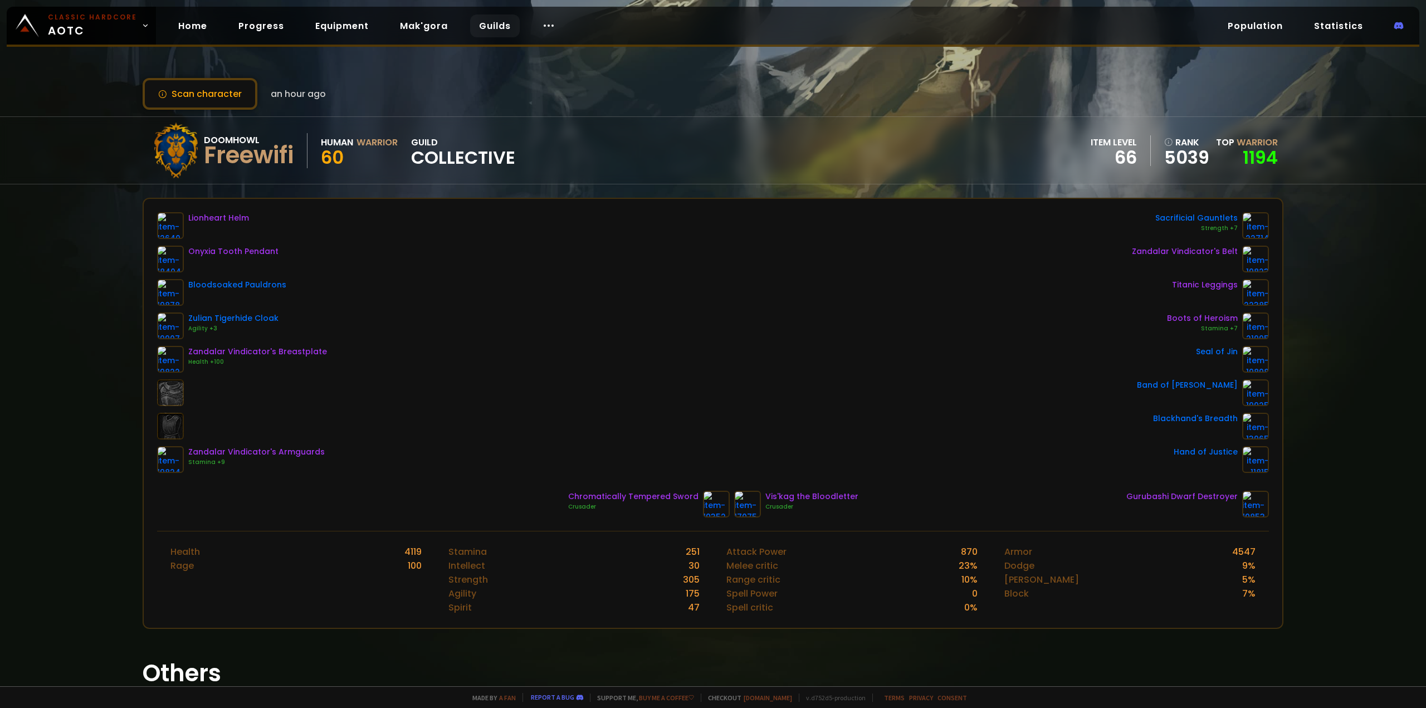
click at [470, 30] on link "Guilds" at bounding box center [495, 25] width 50 height 23
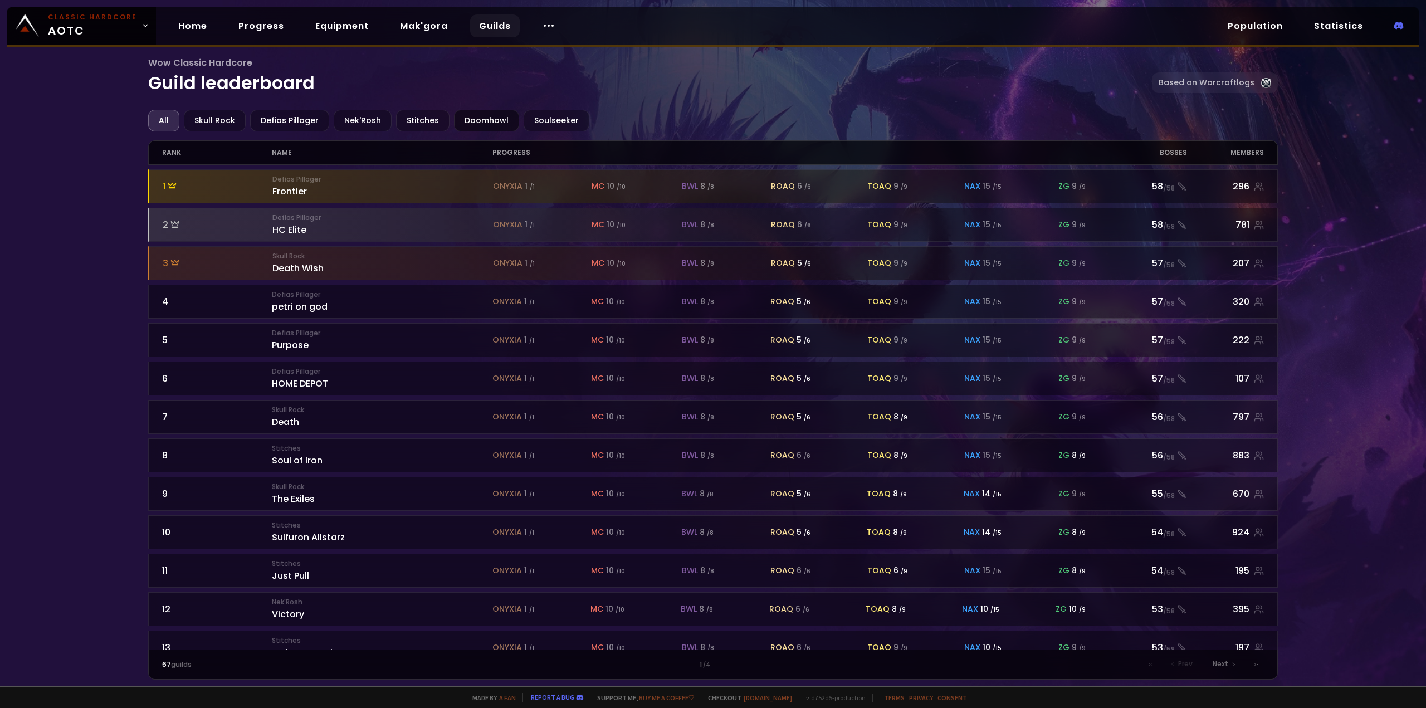
click at [454, 121] on div "Doomhowl" at bounding box center [486, 121] width 65 height 22
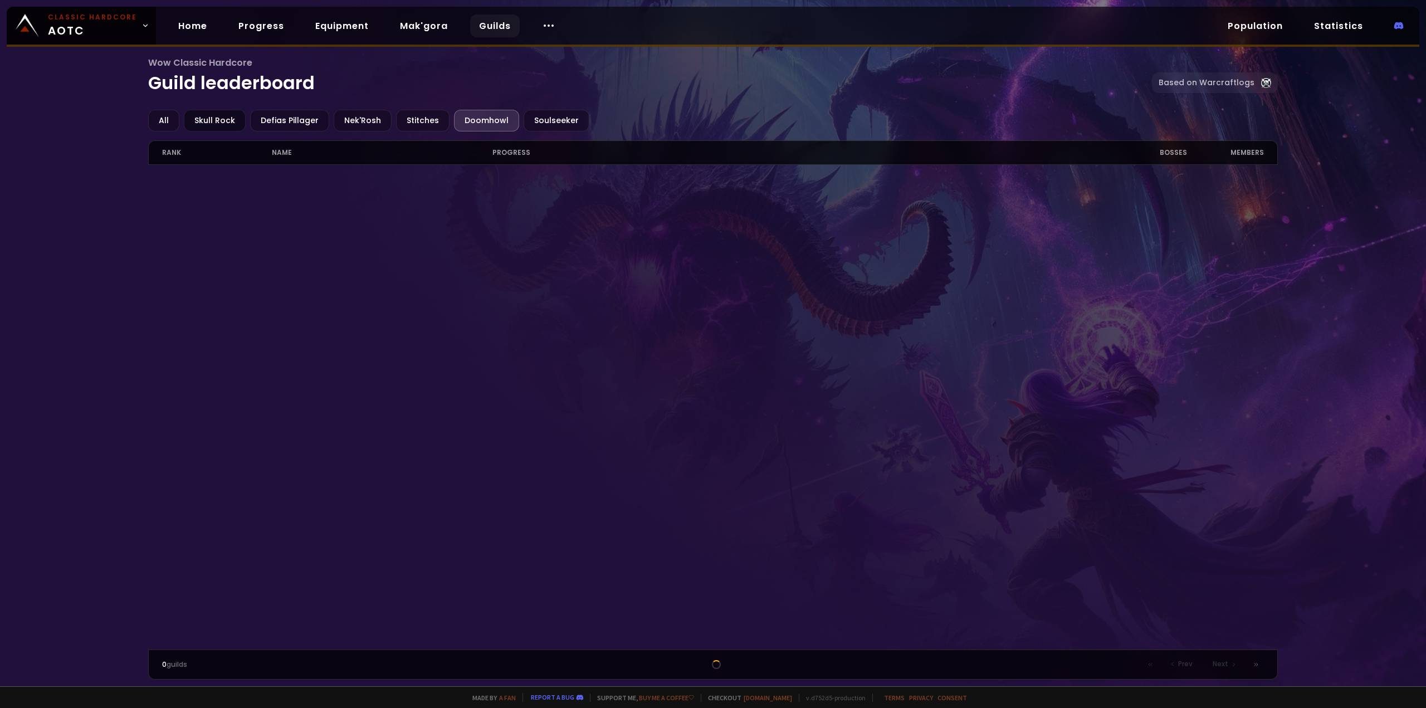
click at [227, 120] on div "Skull Rock" at bounding box center [215, 121] width 62 height 22
click at [348, 120] on div "Nek'Rosh" at bounding box center [363, 121] width 58 height 22
click at [447, 113] on div "All Skull Rock Defias Pillager Nek'Rosh Stitches Doomhowl Soulseeker" at bounding box center [713, 121] width 1130 height 22
click at [525, 121] on div "Soulseeker" at bounding box center [557, 121] width 66 height 22
drag, startPoint x: 510, startPoint y: 121, endPoint x: 501, endPoint y: 120, distance: 9.0
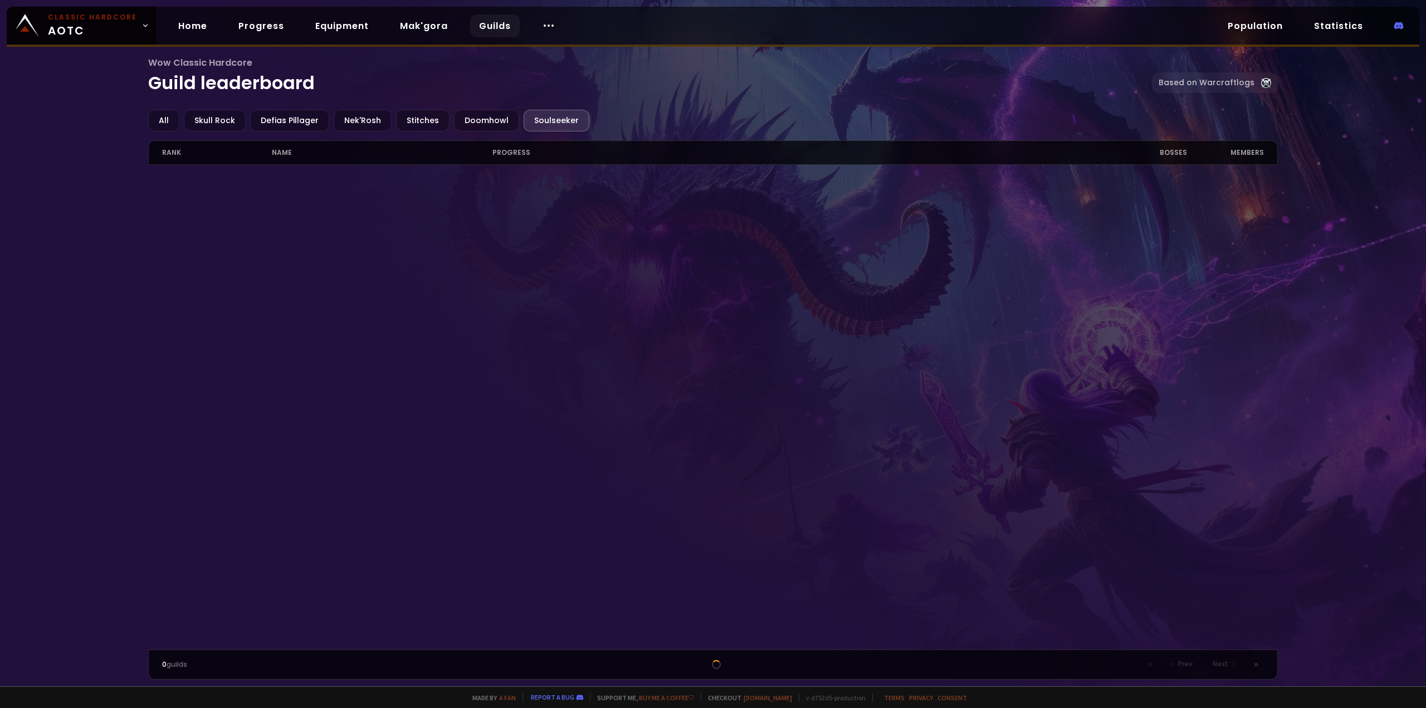
click at [510, 121] on div "All Skull Rock Defias Pillager Nek'Rosh Stitches Doomhowl Soulseeker" at bounding box center [713, 121] width 1130 height 22
click at [501, 120] on div "Doomhowl" at bounding box center [486, 121] width 65 height 22
click at [168, 123] on div "All" at bounding box center [163, 121] width 31 height 22
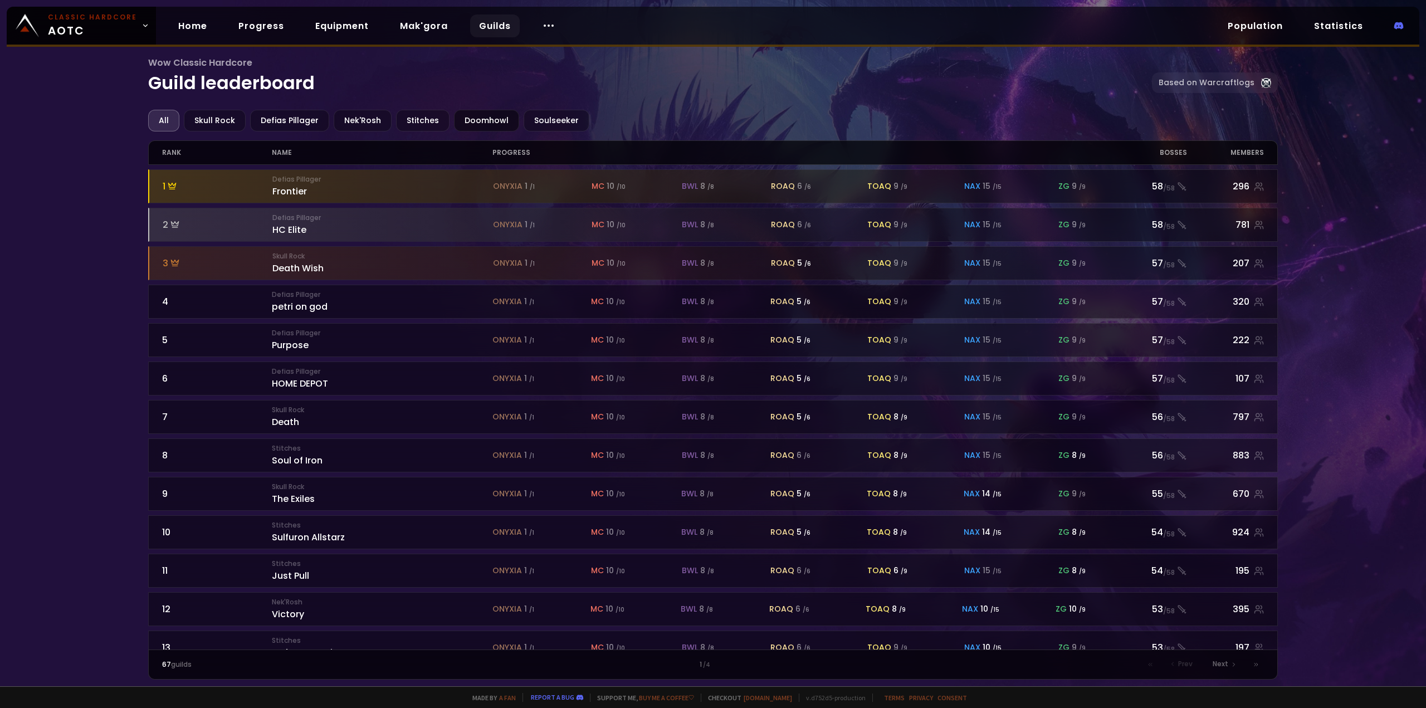
click at [470, 118] on div "Doomhowl" at bounding box center [486, 121] width 65 height 22
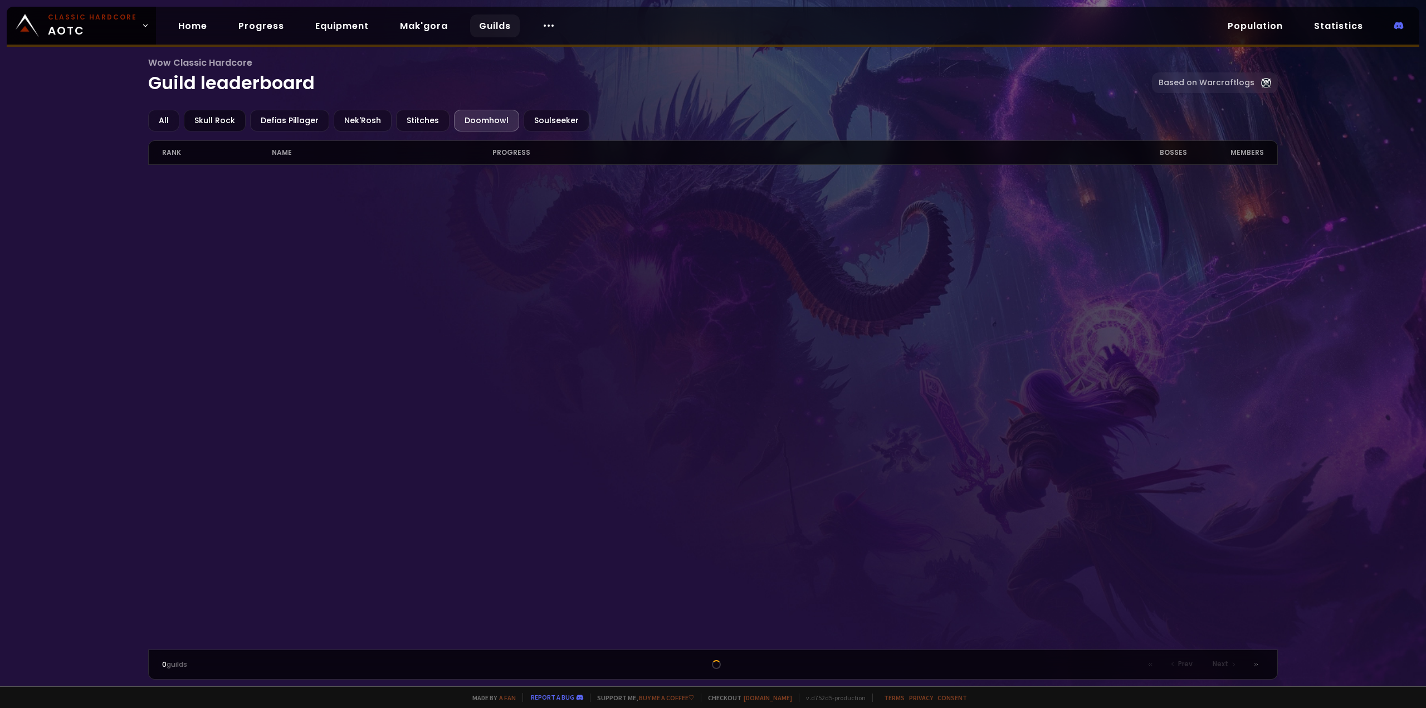
click at [203, 122] on div "Skull Rock" at bounding box center [215, 121] width 62 height 22
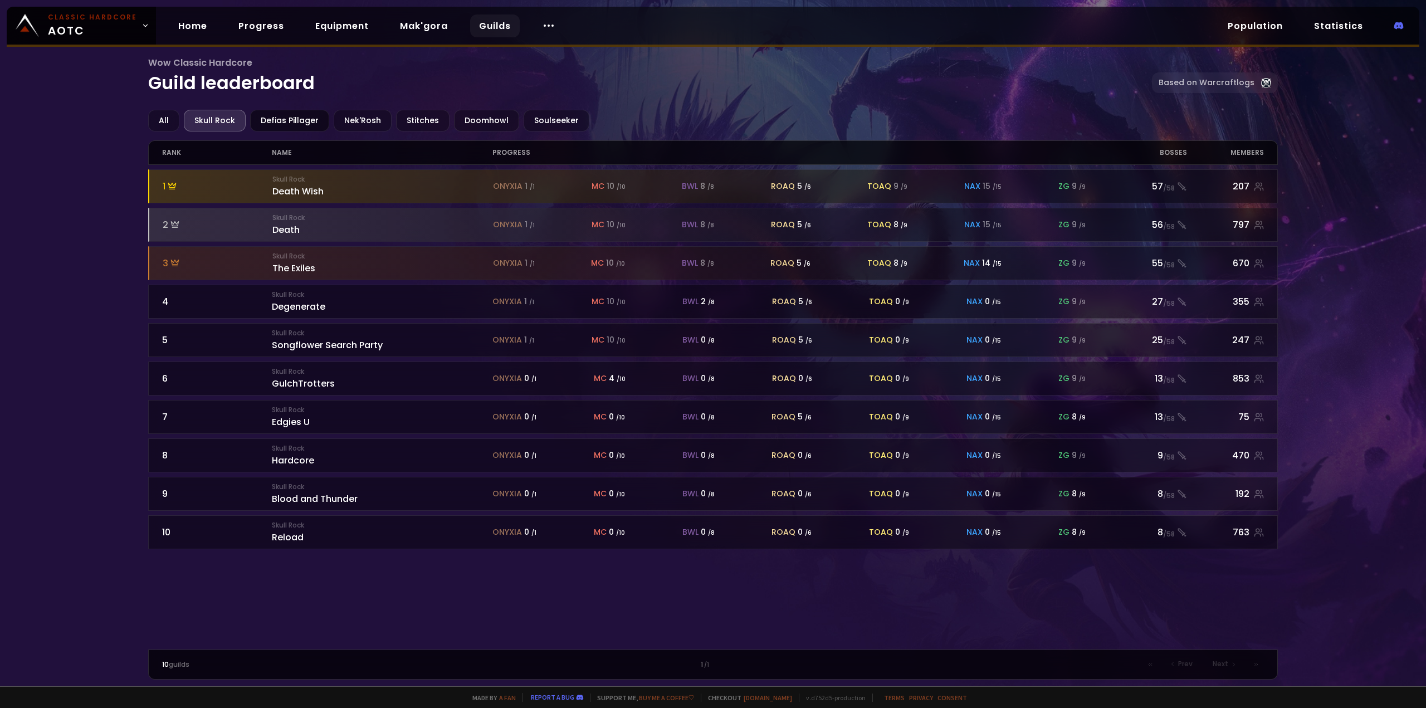
click at [295, 121] on div "Defias Pillager" at bounding box center [289, 121] width 79 height 22
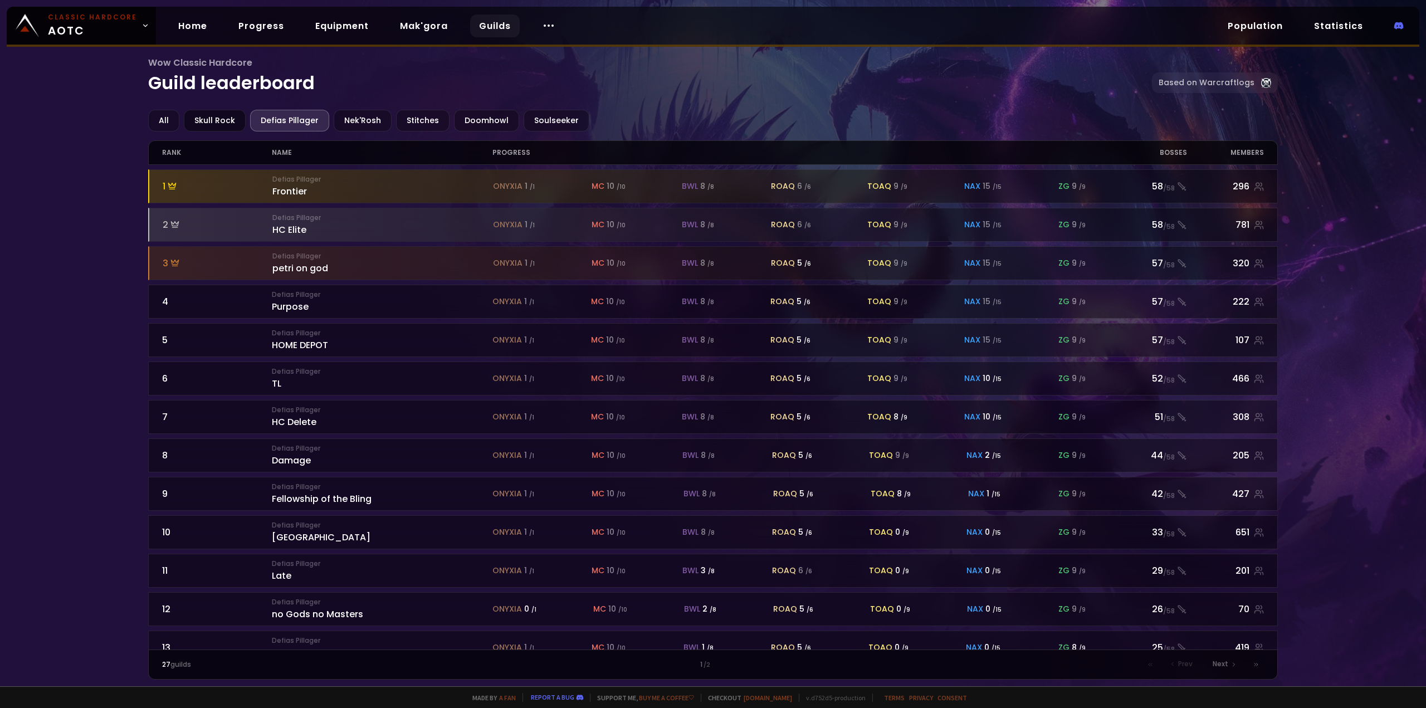
click at [208, 125] on div "Skull Rock" at bounding box center [215, 121] width 62 height 22
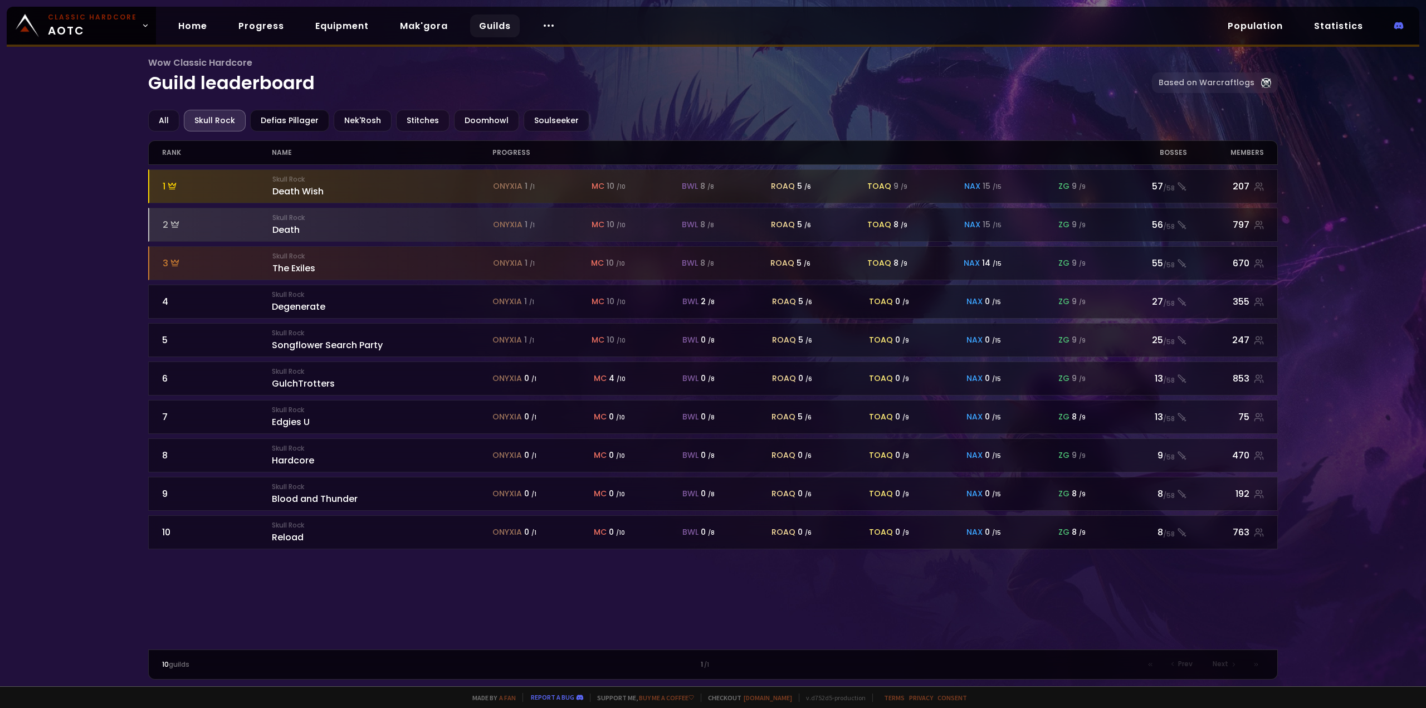
click at [307, 119] on div "Defias Pillager" at bounding box center [289, 121] width 79 height 22
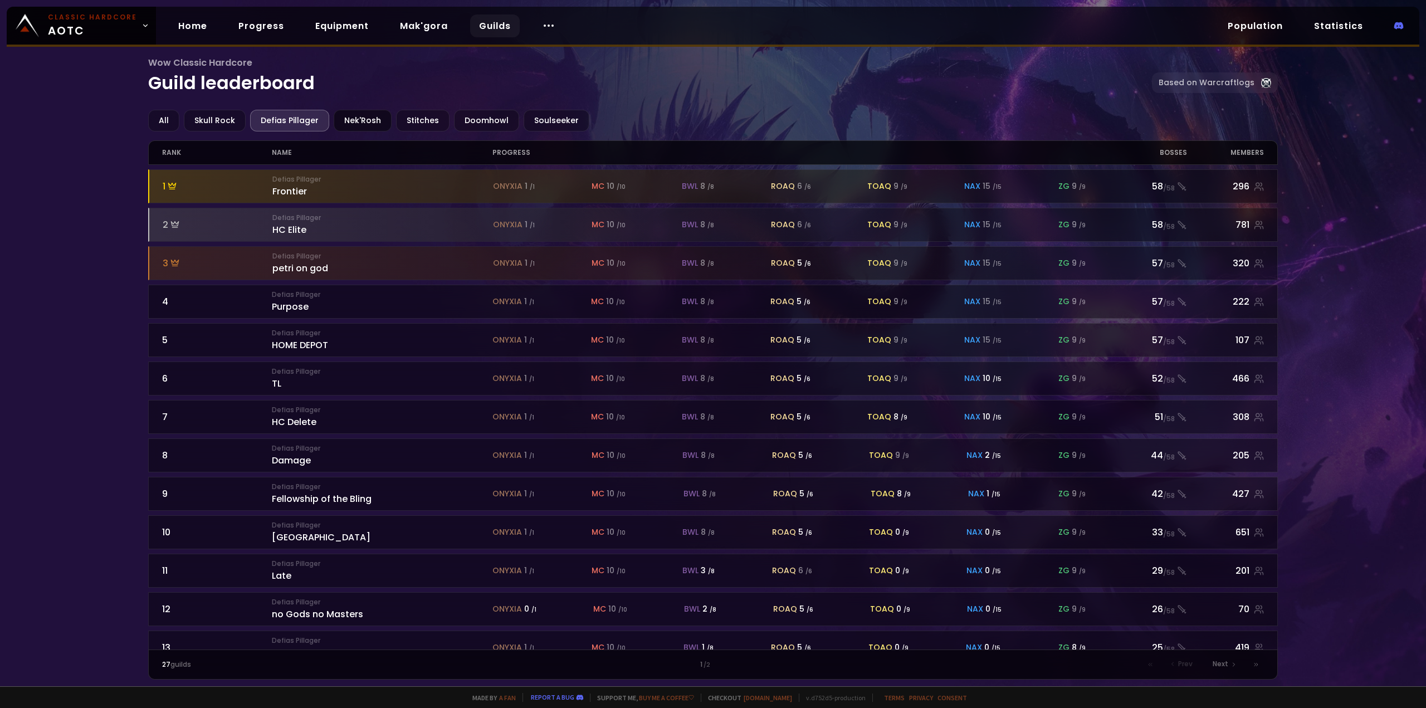
click at [361, 116] on div "Nek'Rosh" at bounding box center [363, 121] width 58 height 22
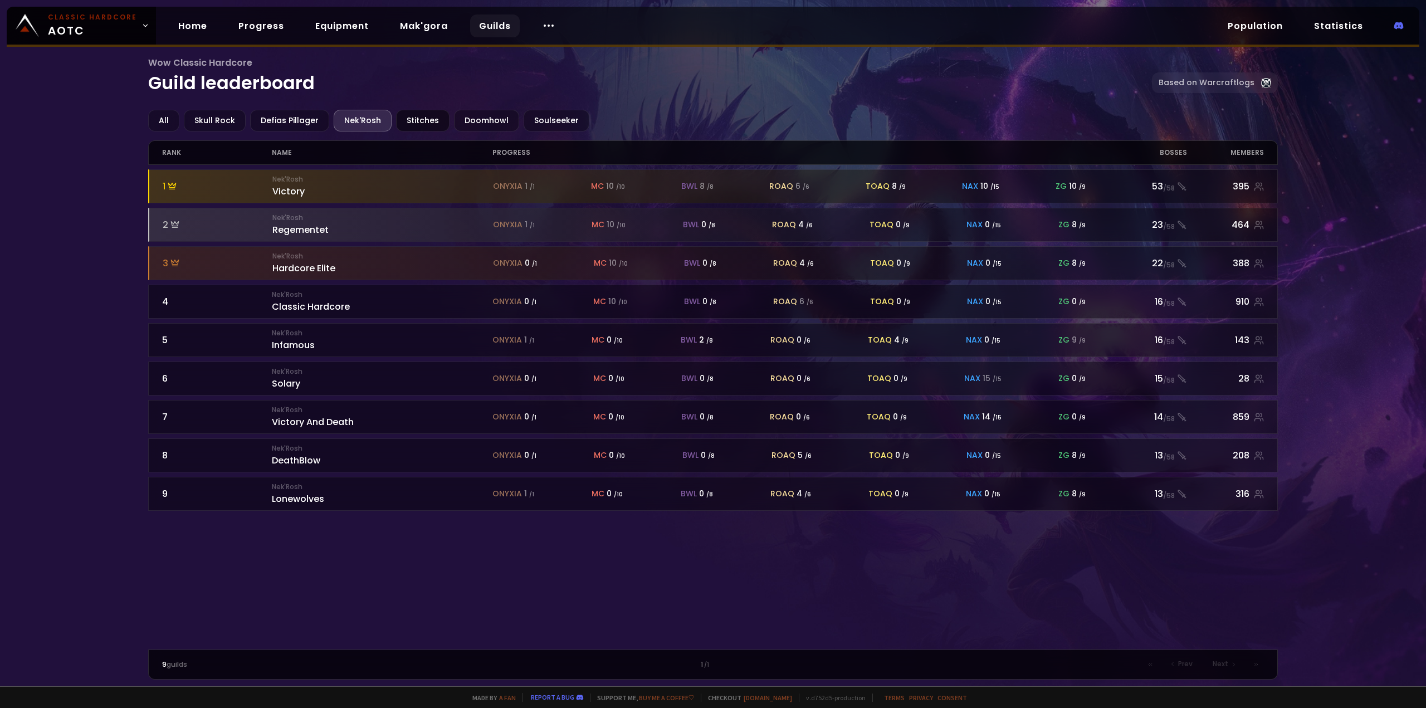
click at [411, 117] on div "Stitches" at bounding box center [422, 121] width 53 height 22
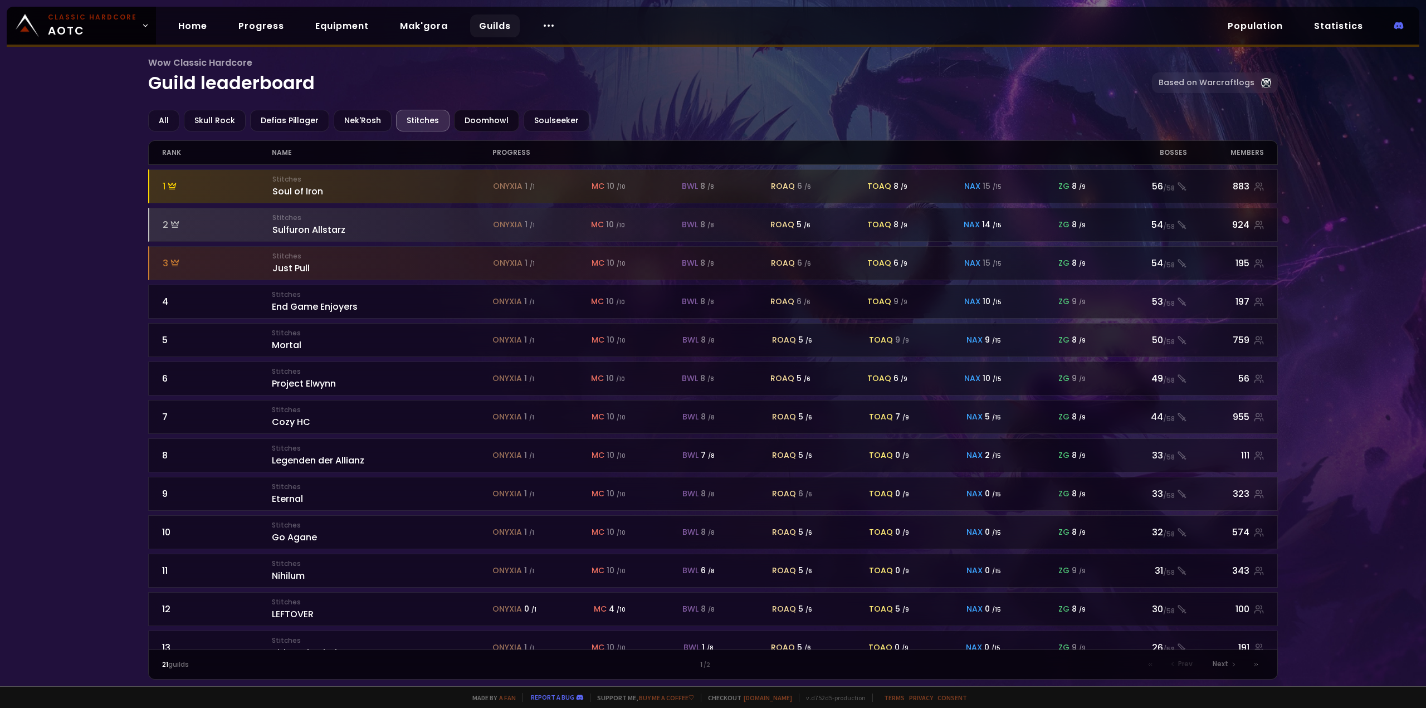
click at [502, 122] on div "Doomhowl" at bounding box center [486, 121] width 65 height 22
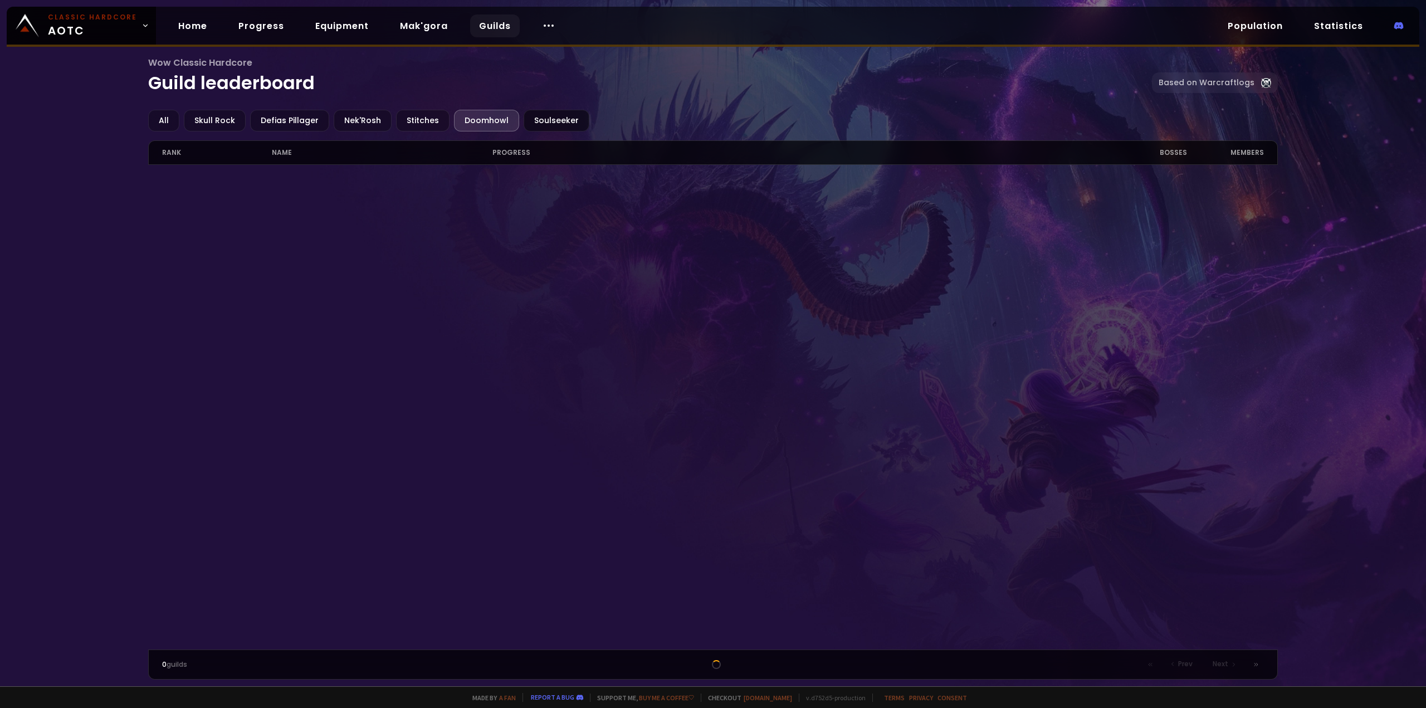
click at [524, 124] on div "Soulseeker" at bounding box center [557, 121] width 66 height 22
click at [417, 120] on div "Stitches" at bounding box center [422, 121] width 53 height 22
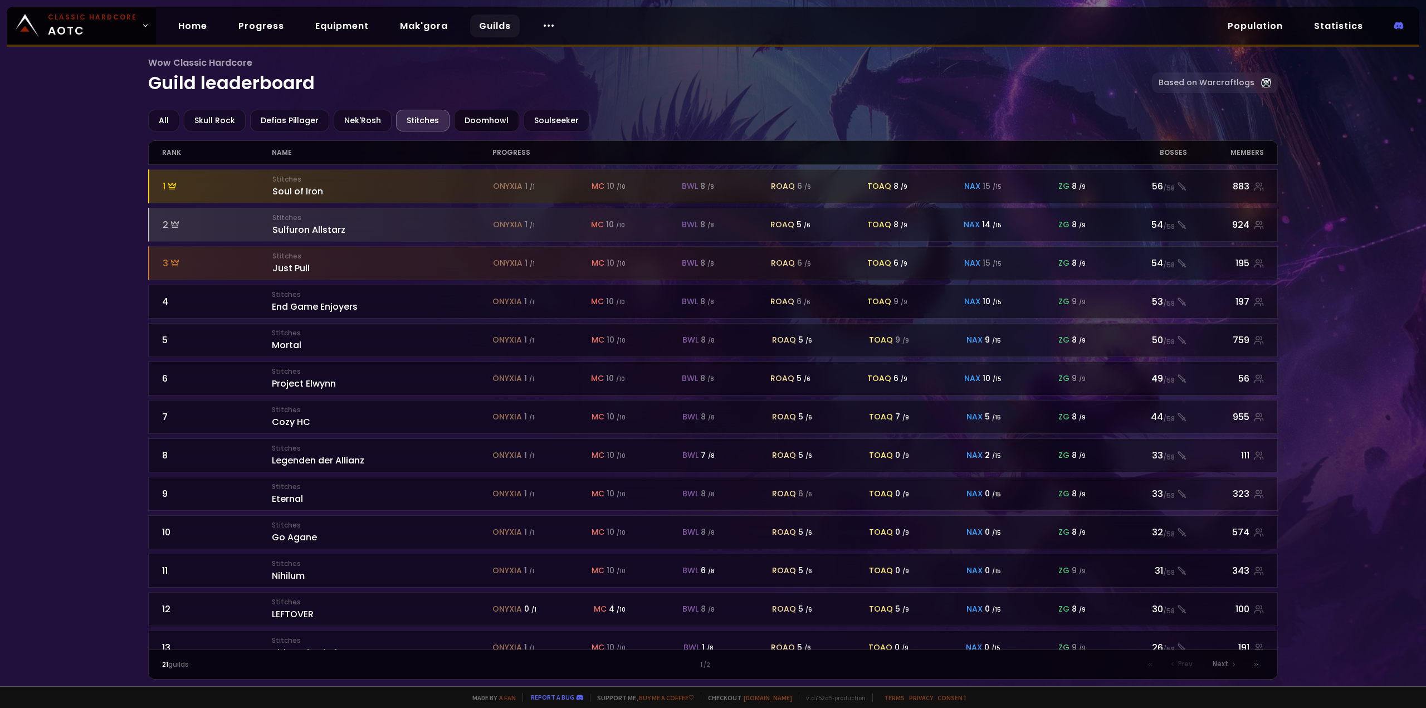
click at [469, 118] on div "Doomhowl" at bounding box center [486, 121] width 65 height 22
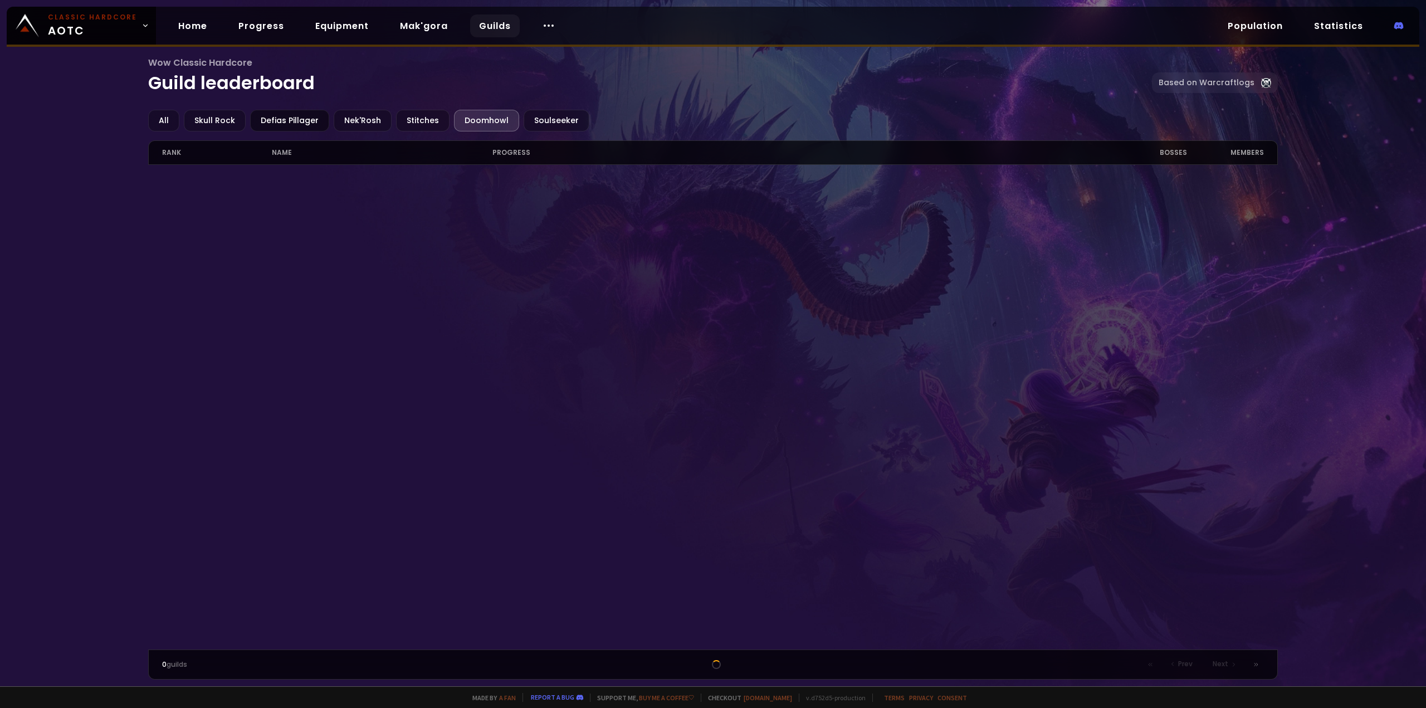
click at [250, 123] on div "Defias Pillager" at bounding box center [289, 121] width 79 height 22
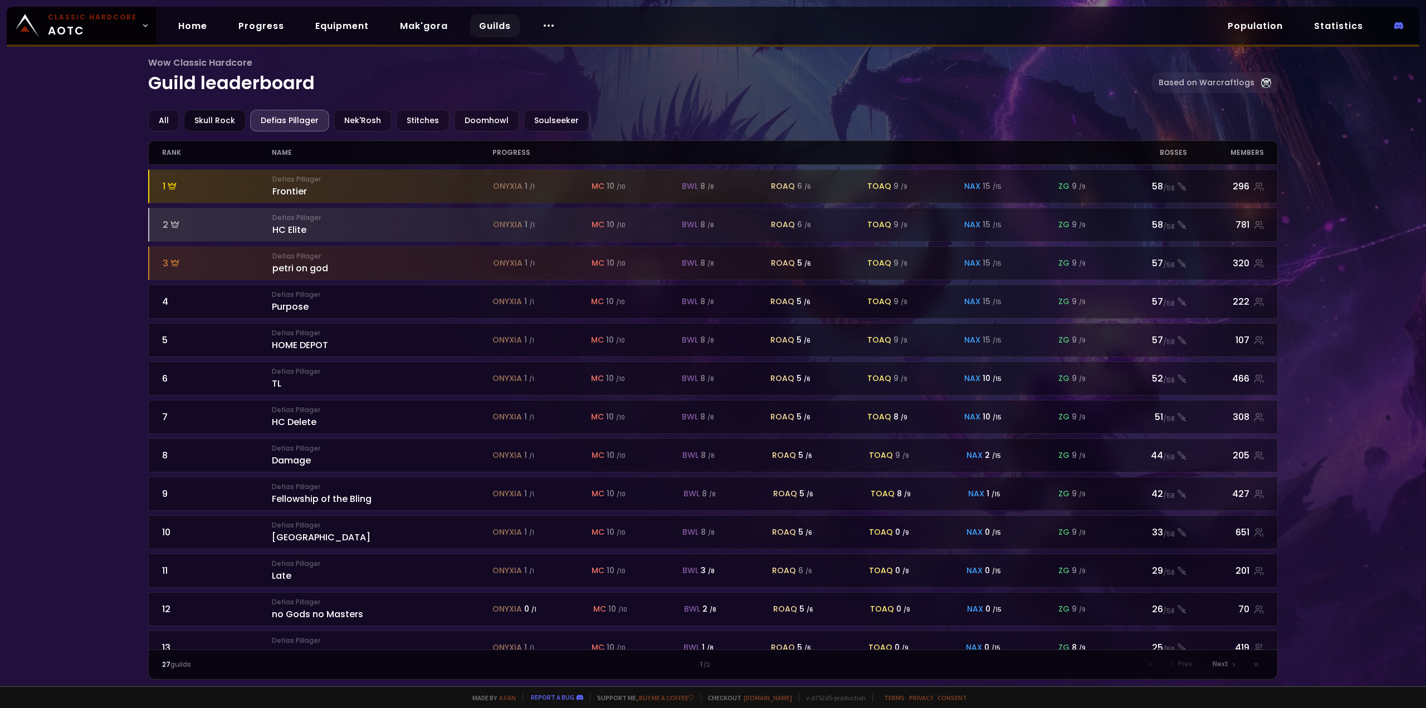
click at [197, 123] on div "Skull Rock" at bounding box center [215, 121] width 62 height 22
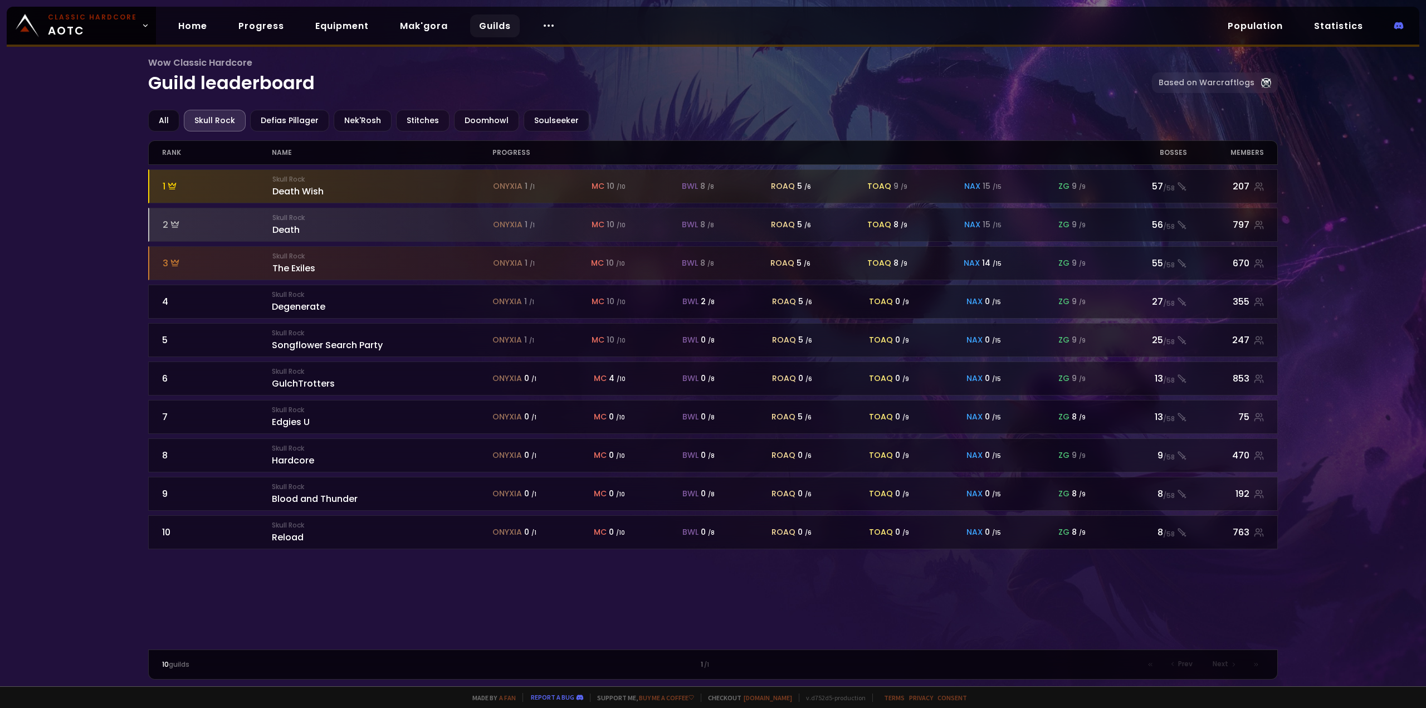
click at [172, 126] on div "All" at bounding box center [163, 121] width 31 height 22
